Goal: Information Seeking & Learning: Find specific fact

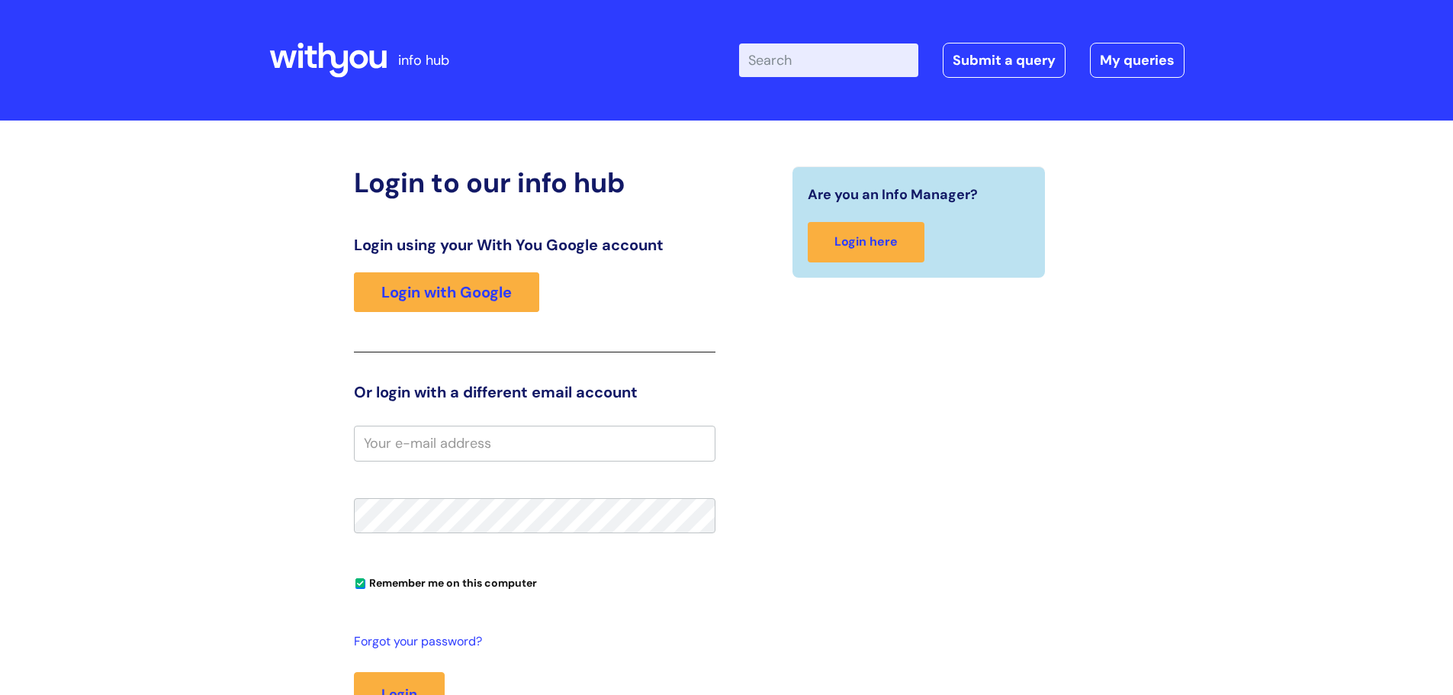
click at [798, 79] on div "Enter your search term here... Search Submit a query My queries Welcome Login" at bounding box center [858, 60] width 652 height 90
click at [808, 63] on input "Enter your search term here..." at bounding box center [828, 60] width 179 height 34
type input "TOIL"
click button "Search" at bounding box center [0, 0] width 0 height 0
click at [493, 295] on link "Login with Google" at bounding box center [446, 292] width 185 height 40
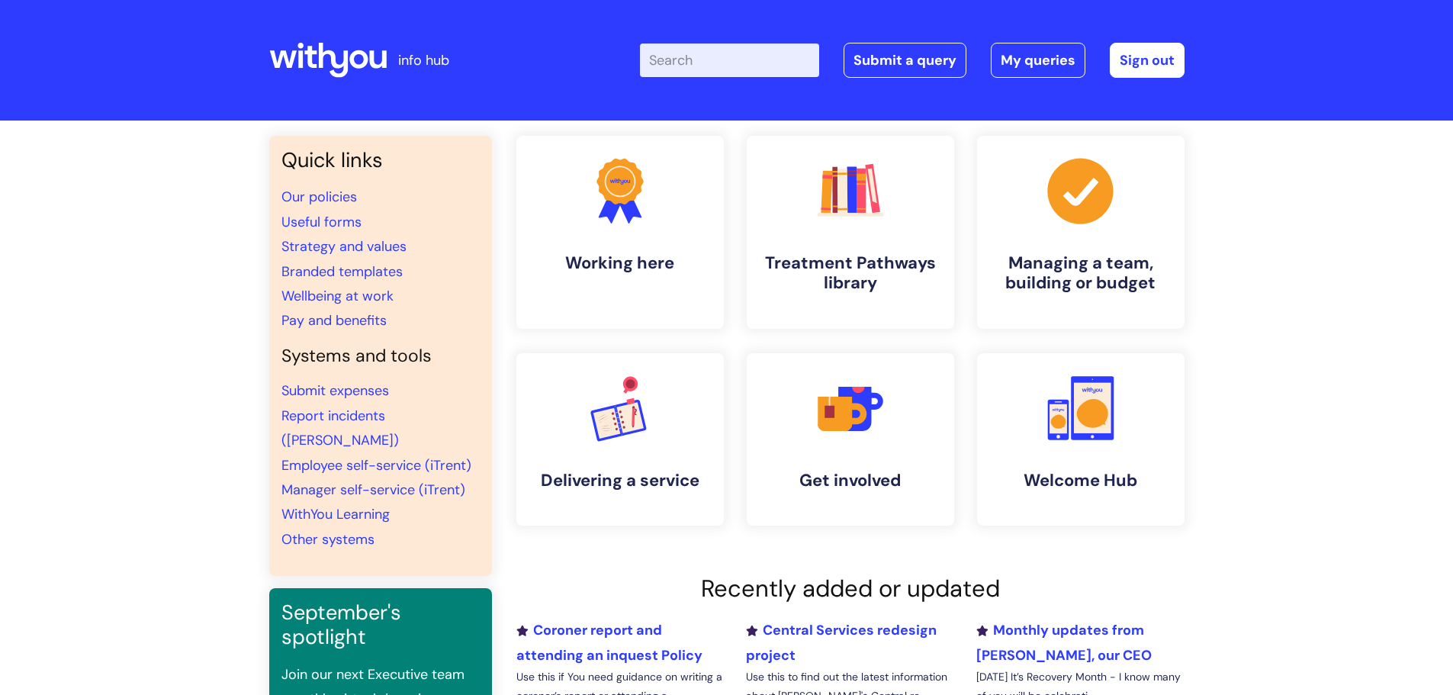
click at [725, 65] on input "Enter your search term here..." at bounding box center [729, 60] width 179 height 34
type input "TOIL"
click button "Search" at bounding box center [0, 0] width 0 height 0
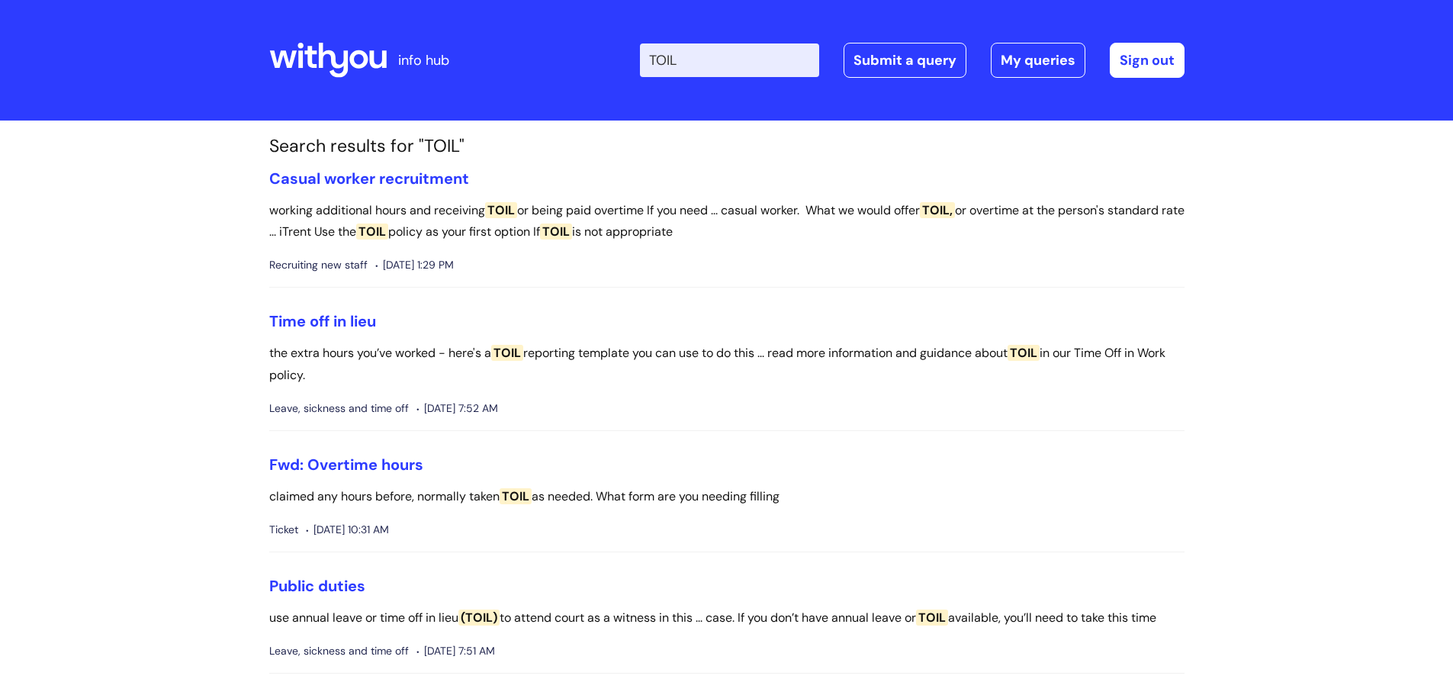
click at [310, 336] on li "Time off in lieu the extra hours you’ve worked - here's a TOIL reporting templa…" at bounding box center [726, 371] width 915 height 119
click at [342, 318] on link "Time off in lieu" at bounding box center [322, 321] width 107 height 20
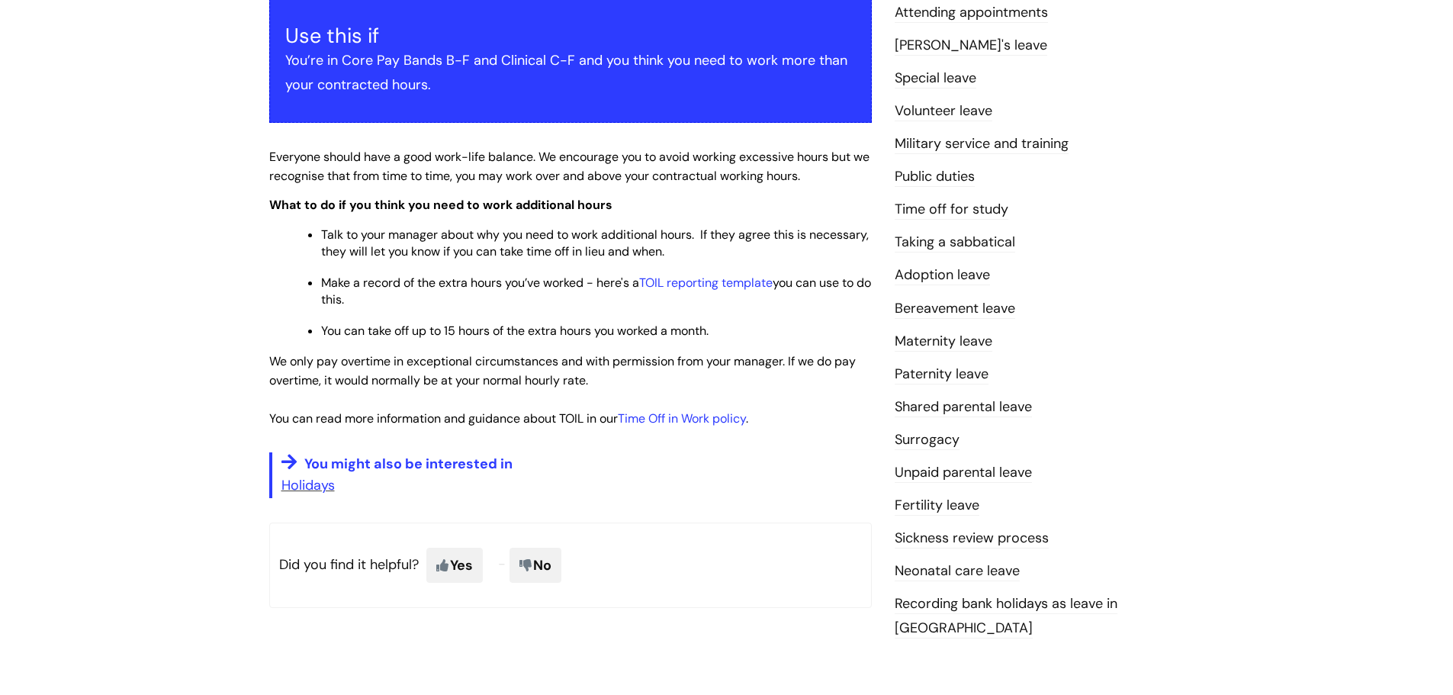
scroll to position [305, 0]
